Goal: Task Accomplishment & Management: Manage account settings

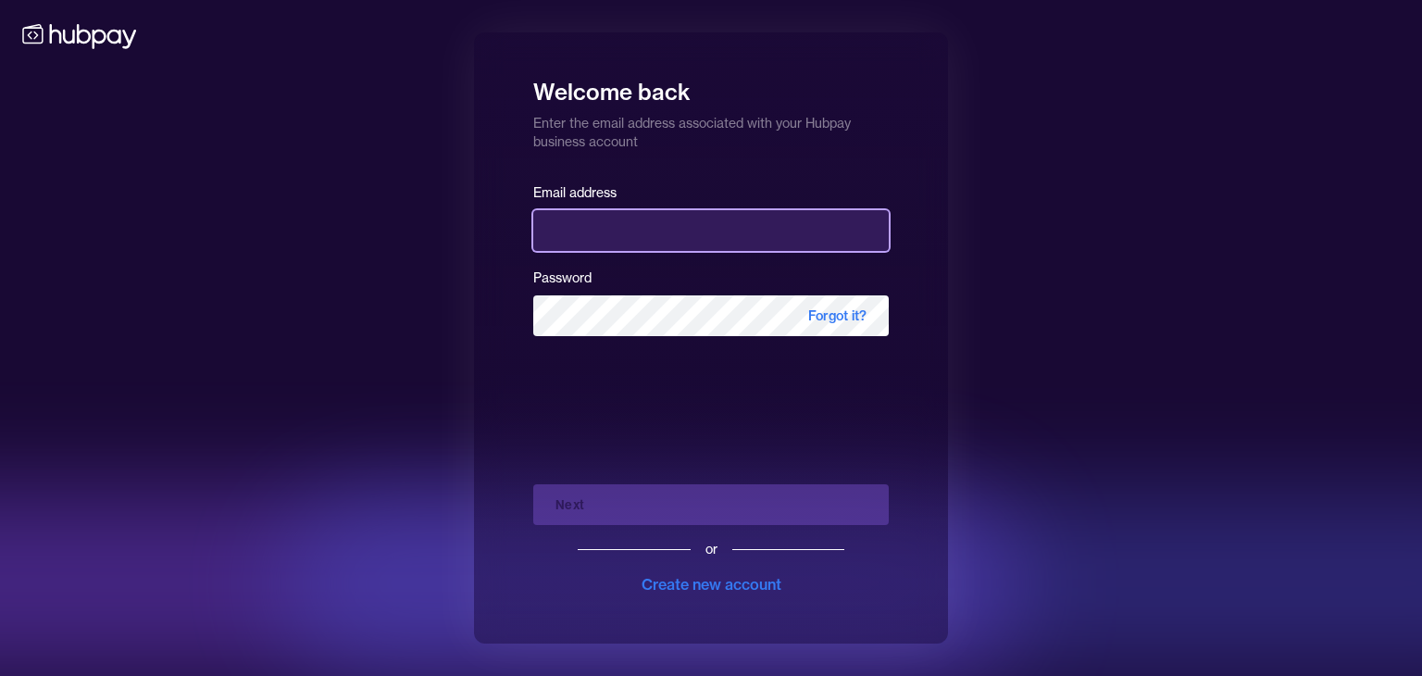
type input "**********"
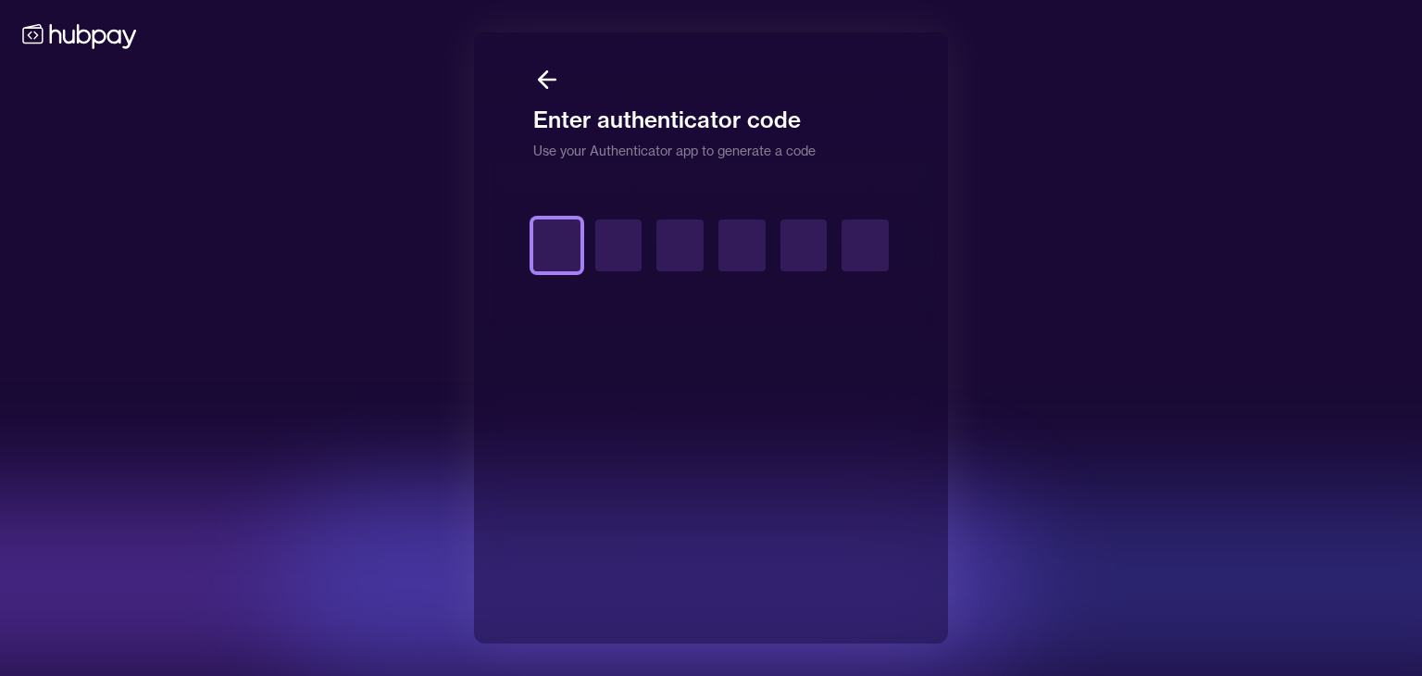
click at [572, 233] on input "text" at bounding box center [556, 245] width 47 height 52
paste input "text"
click at [570, 249] on input "text" at bounding box center [556, 245] width 47 height 52
